Goal: Task Accomplishment & Management: Use online tool/utility

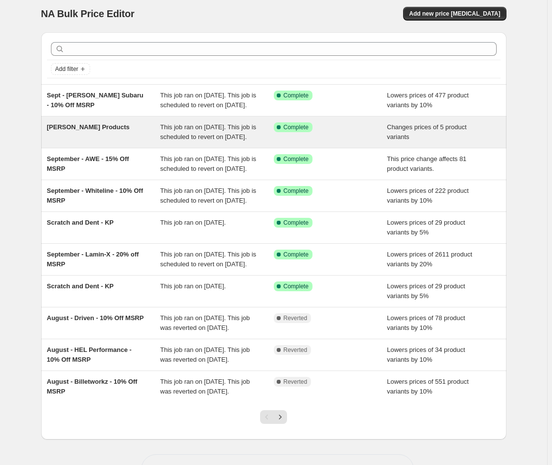
scroll to position [15, 0]
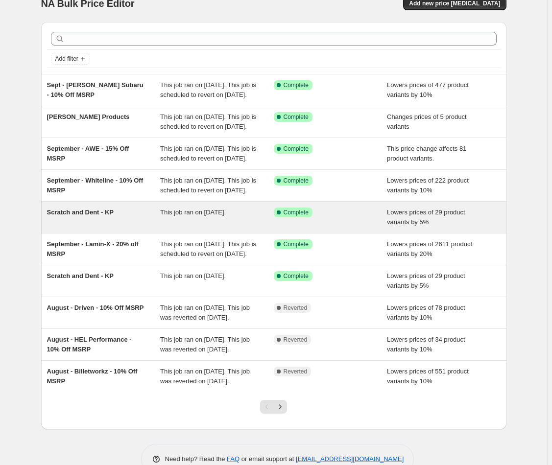
click at [93, 227] on div "Scratch and Dent - KP" at bounding box center [104, 218] width 114 height 20
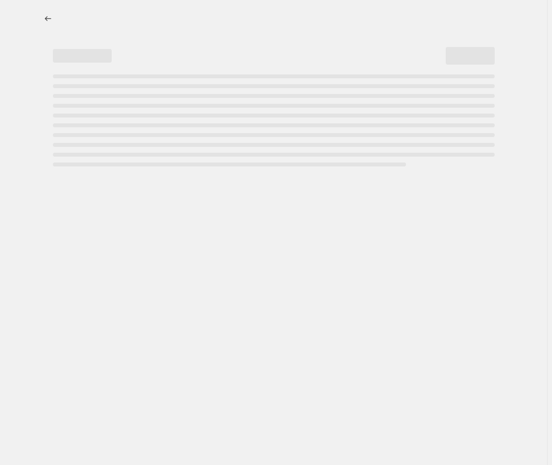
select select "percentage"
select select "no_change"
select select "collection"
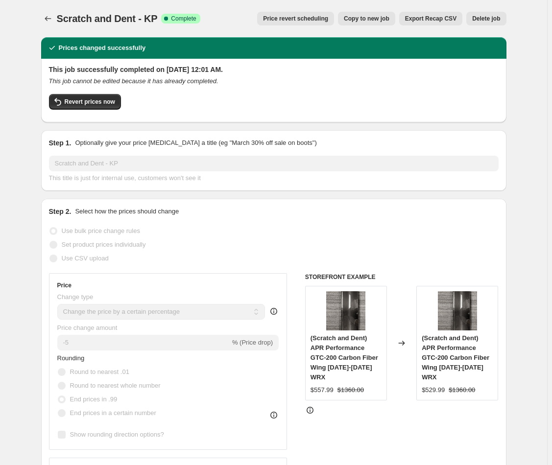
click at [377, 21] on span "Copy to new job" at bounding box center [367, 19] width 46 height 8
select select "percentage"
select select "no_change"
select select "collection"
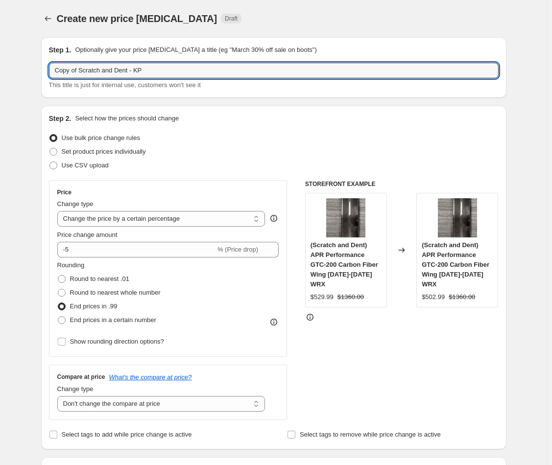
drag, startPoint x: 84, startPoint y: 71, endPoint x: 67, endPoint y: 55, distance: 22.9
click at [67, 56] on div "Step 1. Optionally give your price [MEDICAL_DATA] a title (eg "March 30% off sa…" at bounding box center [274, 67] width 450 height 45
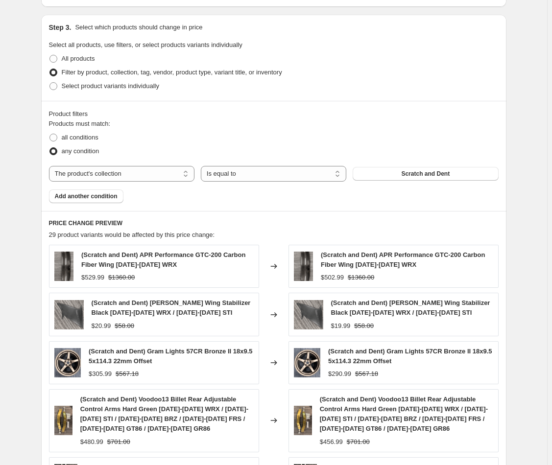
scroll to position [77, 0]
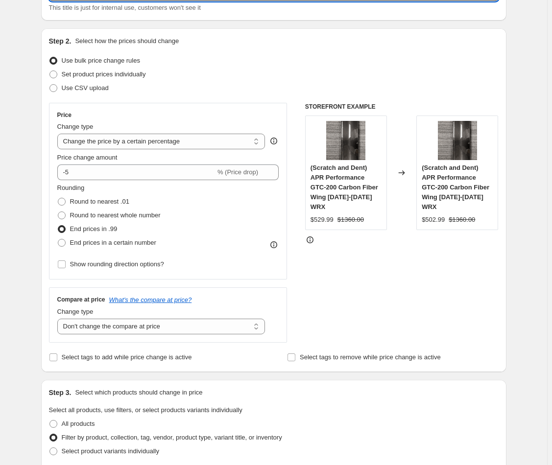
type input "Scratch and Dent - KP"
click at [373, 296] on div "STOREFRONT EXAMPLE (Scratch and Dent) APR Performance GTC-200 Carbon Fiber Wing…" at bounding box center [402, 223] width 194 height 240
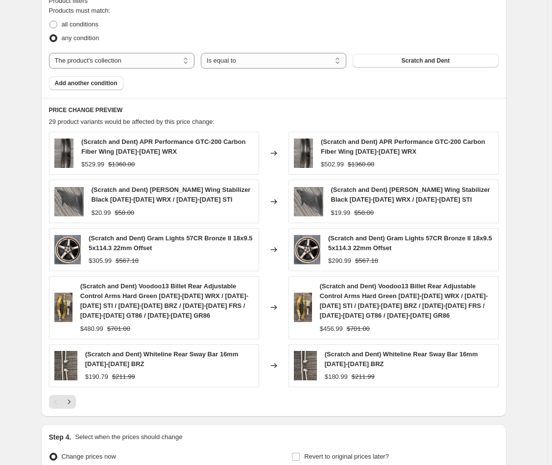
scroll to position [658, 0]
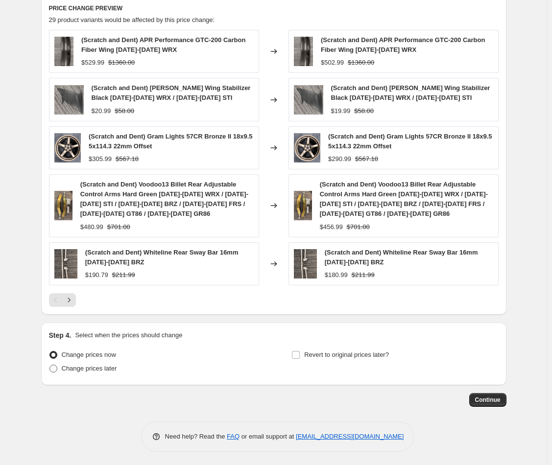
click at [92, 368] on span "Change prices later" at bounding box center [89, 368] width 55 height 7
click at [50, 365] on input "Change prices later" at bounding box center [49, 365] width 0 height 0
radio input "true"
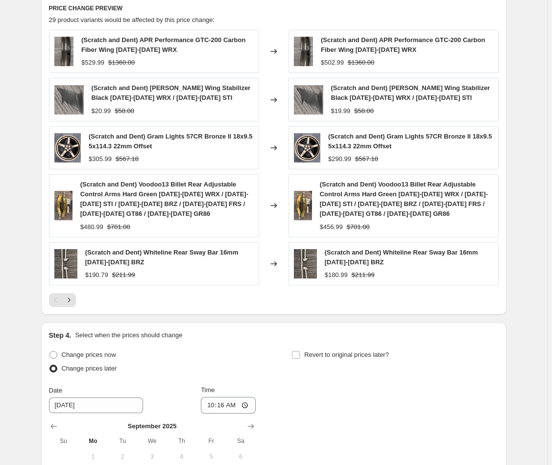
scroll to position [825, 0]
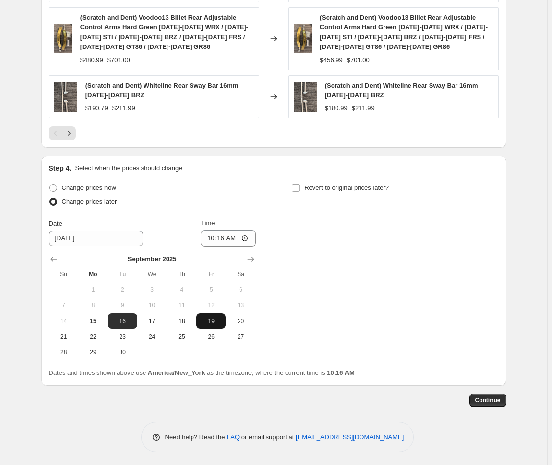
click at [209, 319] on span "19" at bounding box center [211, 321] width 22 height 8
type input "[DATE]"
click at [220, 236] on input "10:16" at bounding box center [228, 238] width 55 height 17
click at [262, 238] on div "Change prices now Change prices later Date [DATE] Time 10:[DATE] Mo Tu We Th Fr…" at bounding box center [274, 270] width 450 height 179
click at [249, 236] on input "10:16" at bounding box center [228, 238] width 55 height 17
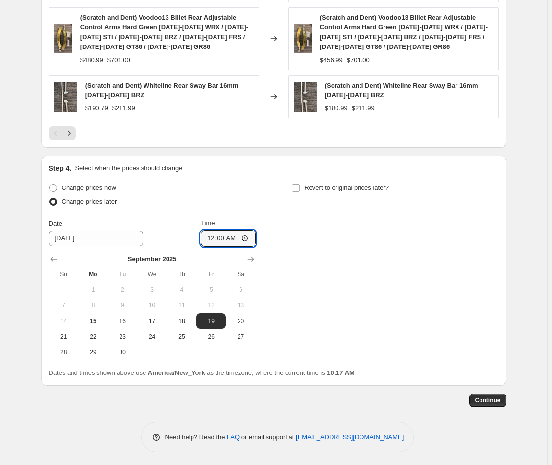
type input "00:00"
click at [374, 287] on div "Change prices now Change prices later Date [DATE] Time 00:00 [DATE] Su Mo Tu We…" at bounding box center [274, 270] width 450 height 179
click at [500, 397] on span "Continue" at bounding box center [487, 401] width 25 height 8
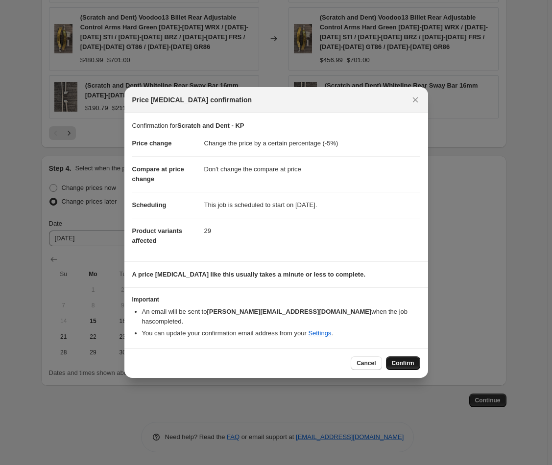
click at [393, 360] on span "Confirm" at bounding box center [403, 364] width 23 height 8
